Goal: Information Seeking & Learning: Learn about a topic

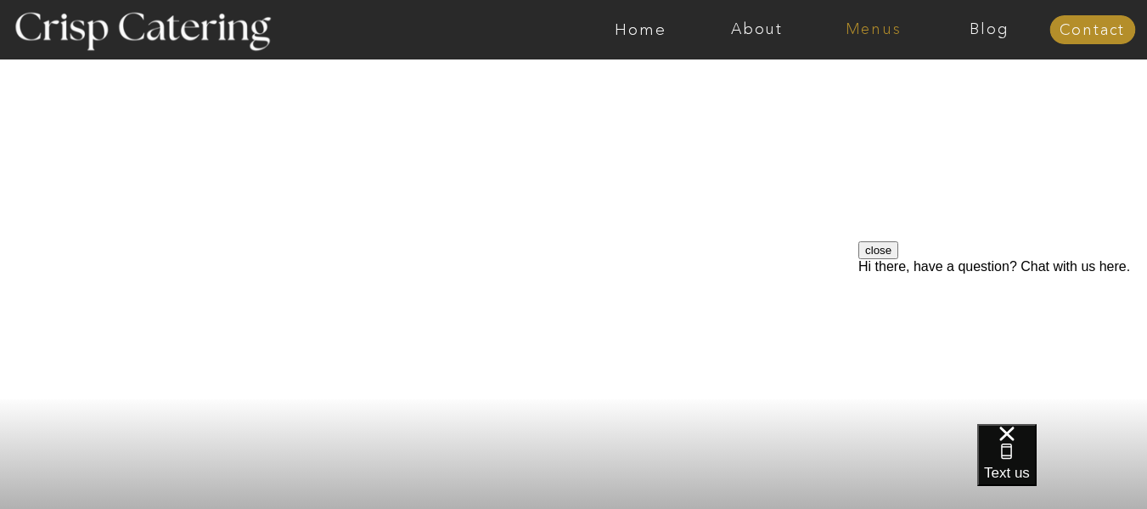
click at [872, 32] on nav "Menus" at bounding box center [873, 29] width 116 height 17
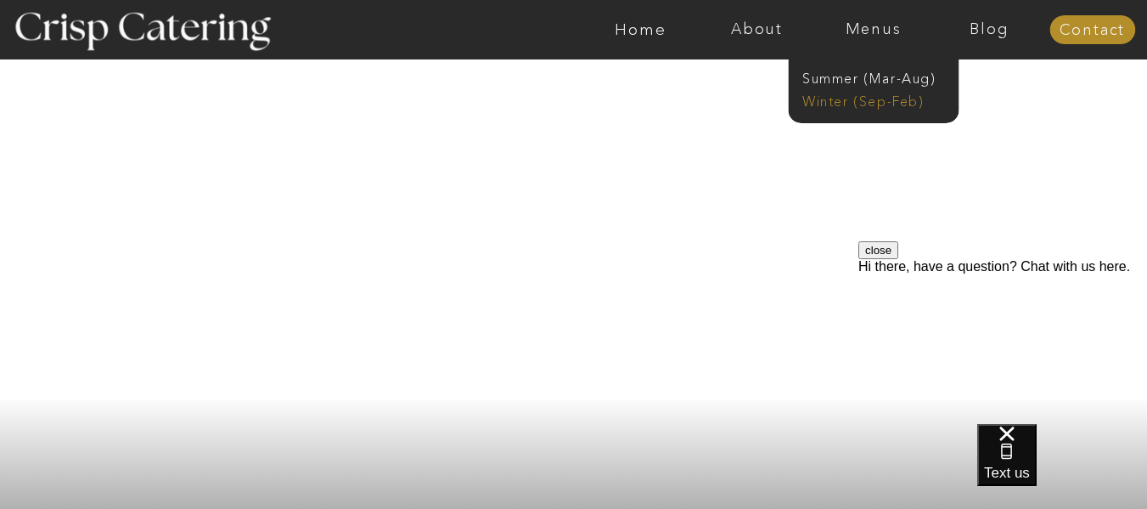
click at [879, 97] on nav "Winter (Sep-Feb)" at bounding box center [872, 100] width 139 height 16
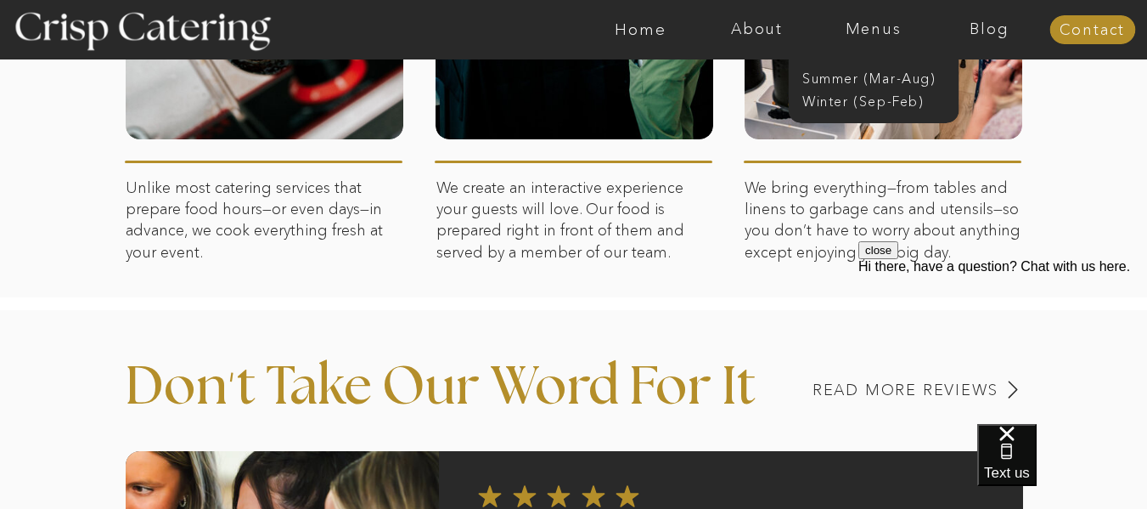
scroll to position [425, 0]
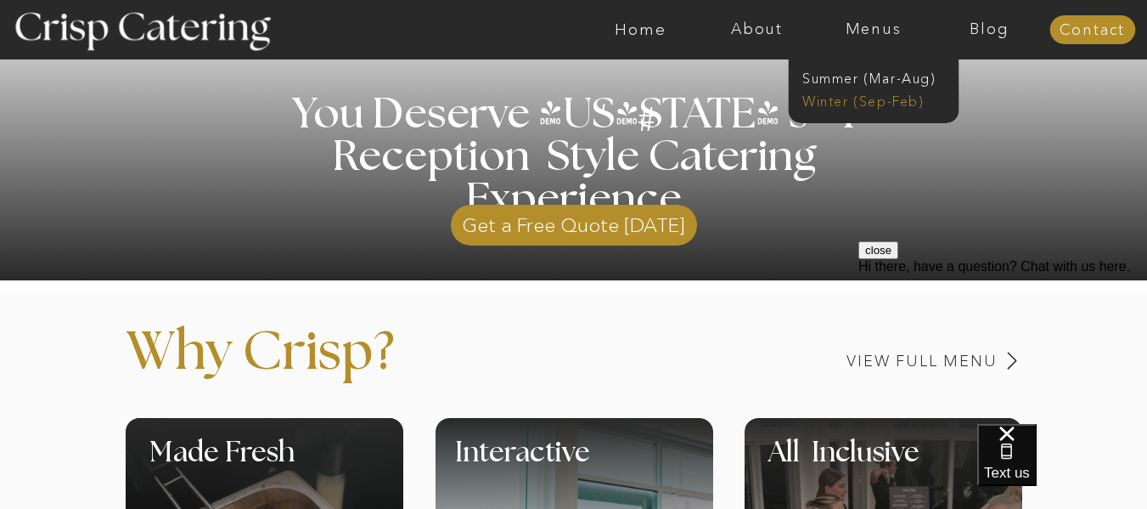
click at [860, 99] on nav "Winter (Sep-Feb)" at bounding box center [872, 100] width 139 height 16
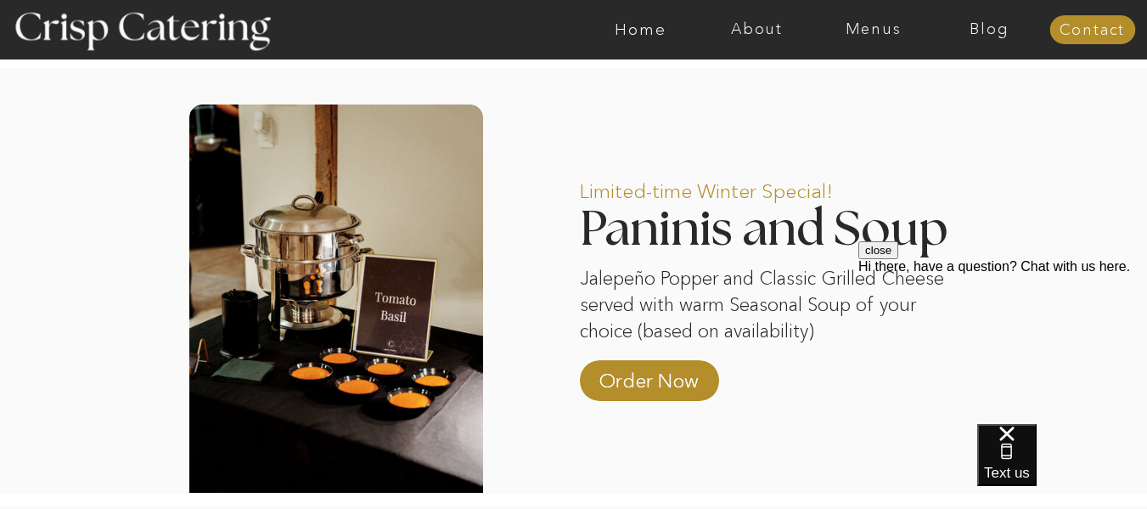
scroll to position [1444, 0]
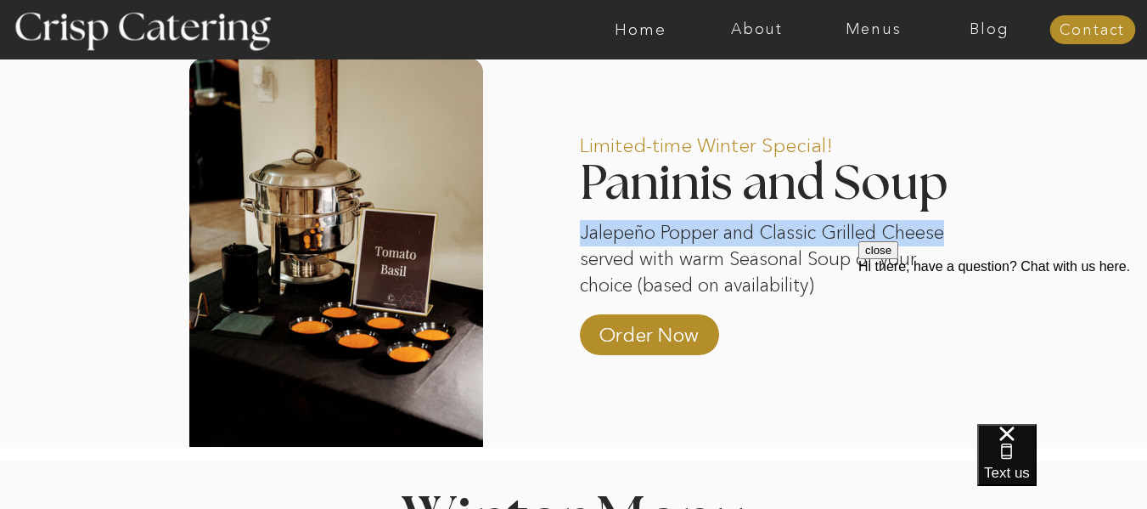
drag, startPoint x: 582, startPoint y: 234, endPoint x: 645, endPoint y: 265, distance: 71.0
click at [645, 265] on p "Jalepeño Popper and Classic Grilled Cheese served with warm Seasonal Soup of yo…" at bounding box center [762, 258] width 364 height 76
copy p "Jalepeño Popper and Classic Grilled Cheese"
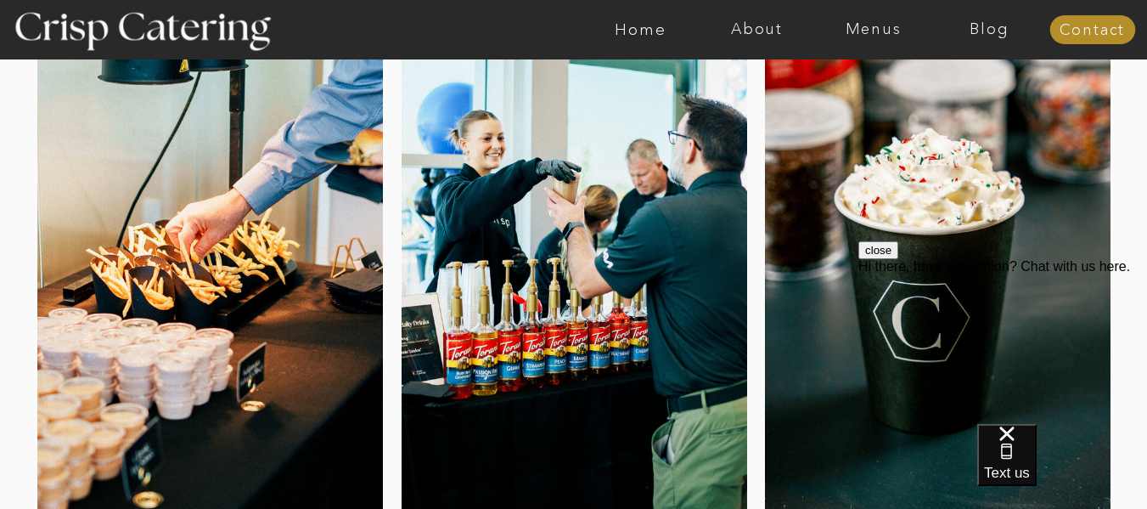
scroll to position [0, 0]
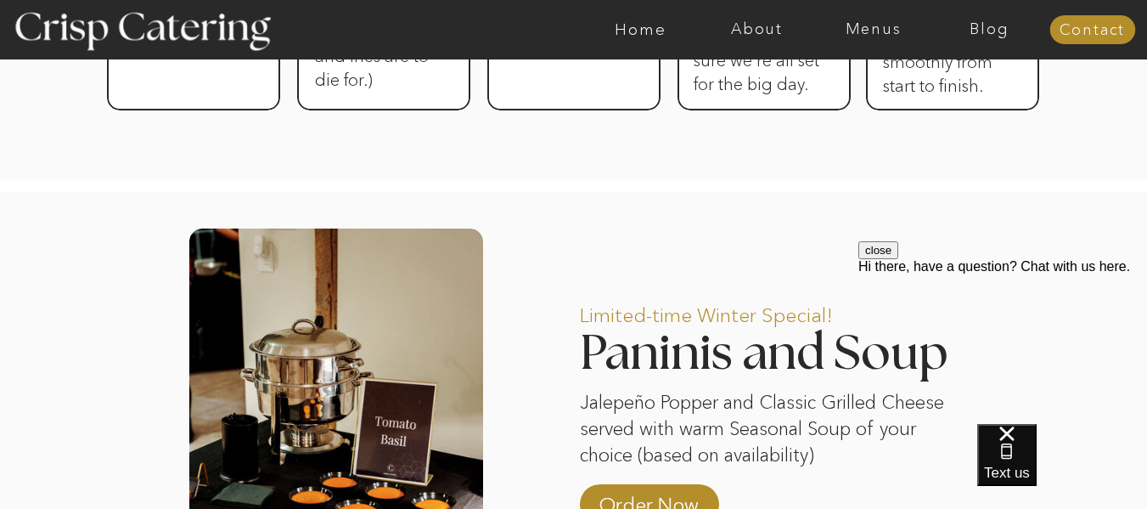
scroll to position [1529, 0]
